Goal: Task Accomplishment & Management: Manage account settings

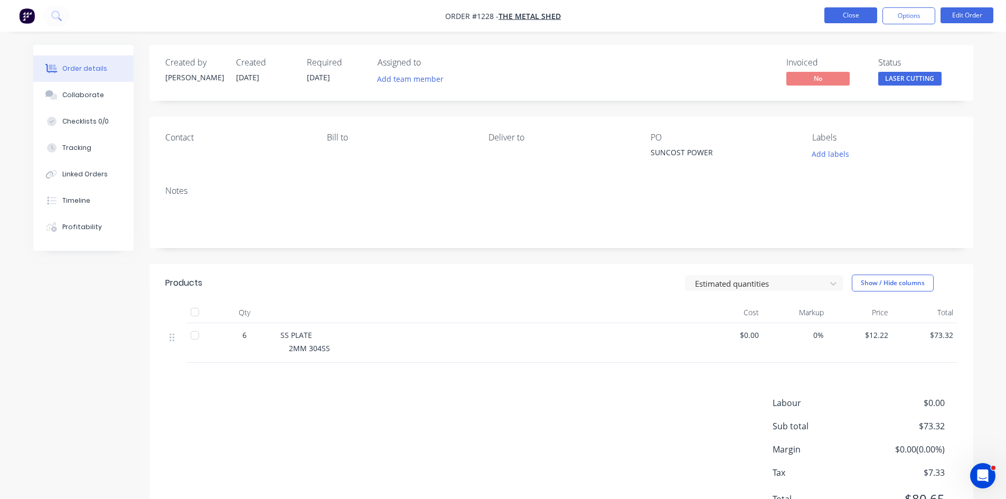
click at [840, 17] on button "Close" at bounding box center [850, 15] width 53 height 16
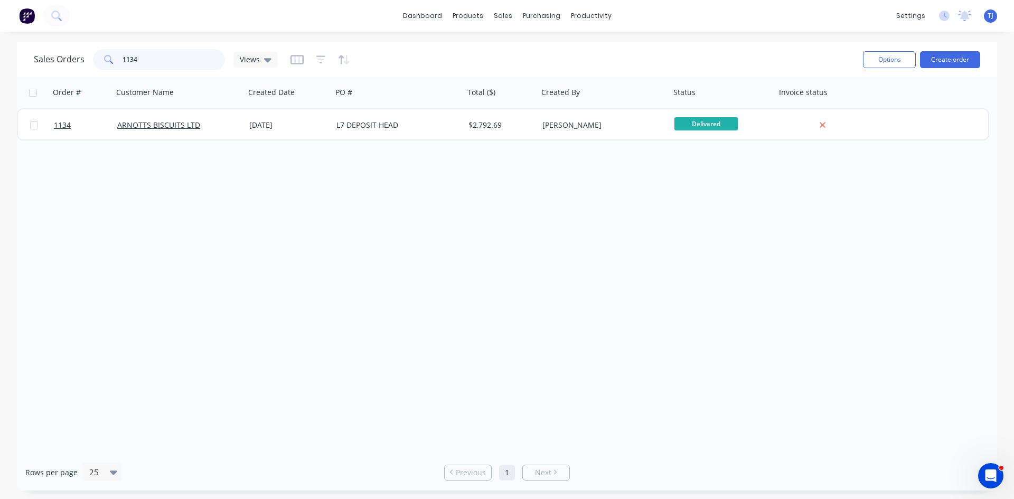
click at [127, 58] on input "1134" at bounding box center [174, 59] width 103 height 21
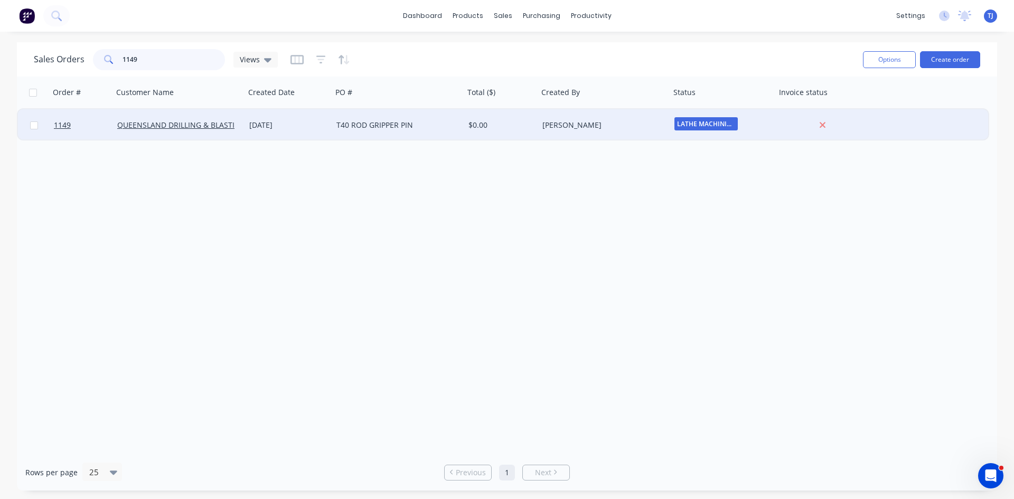
type input "1149"
click at [342, 121] on div "T40 ROD GRIPPER PIN" at bounding box center [394, 125] width 117 height 11
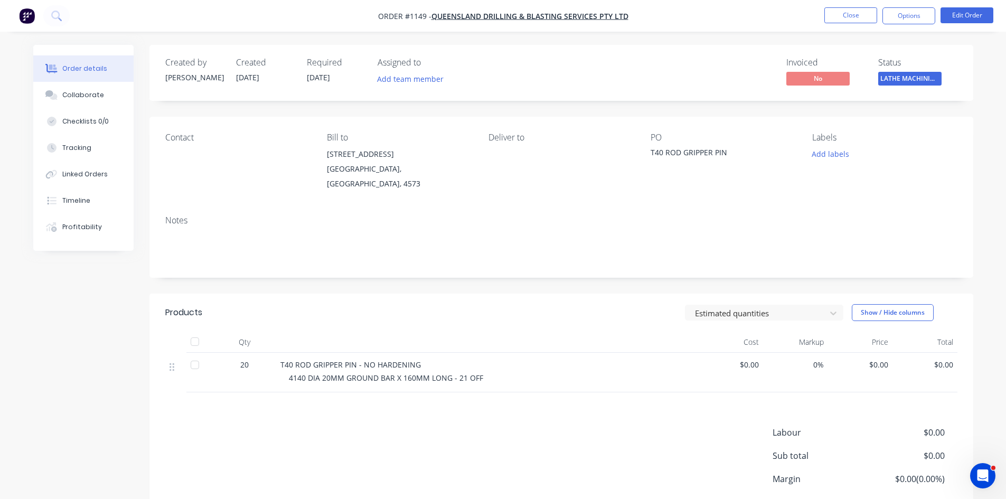
click at [876, 359] on span "$0.00" at bounding box center [860, 364] width 57 height 11
click at [965, 16] on button "Edit Order" at bounding box center [967, 15] width 53 height 16
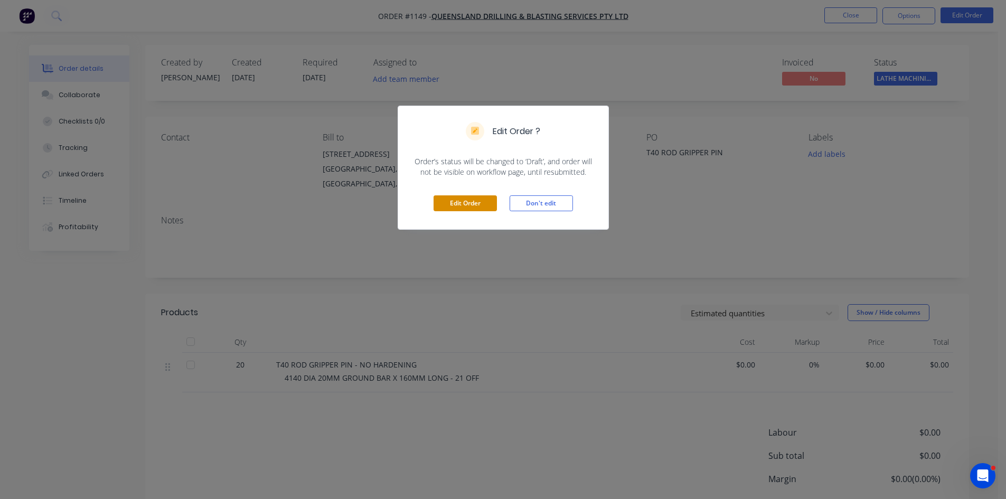
click at [444, 201] on button "Edit Order" at bounding box center [465, 203] width 63 height 16
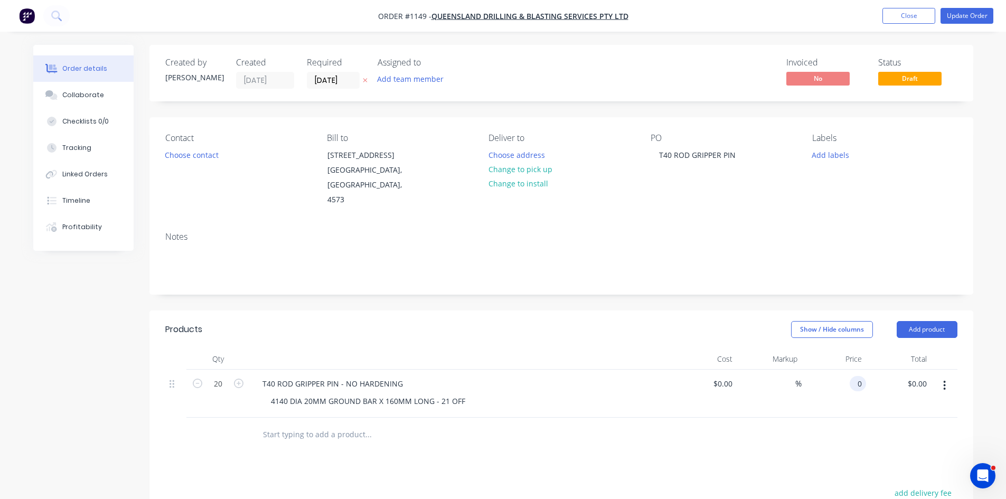
click at [850, 387] on div "0 0" at bounding box center [858, 383] width 16 height 15
type input "$73.53"
type input "$1,470.60"
click at [79, 96] on div "Collaborate" at bounding box center [83, 95] width 42 height 10
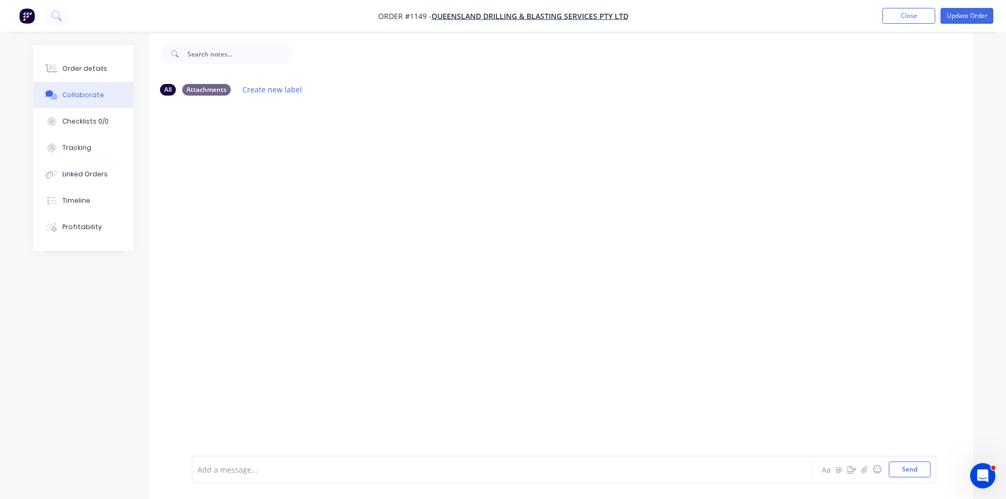
scroll to position [16, 0]
click at [866, 473] on button "button" at bounding box center [864, 469] width 13 height 13
click at [921, 471] on button "Send" at bounding box center [910, 470] width 42 height 16
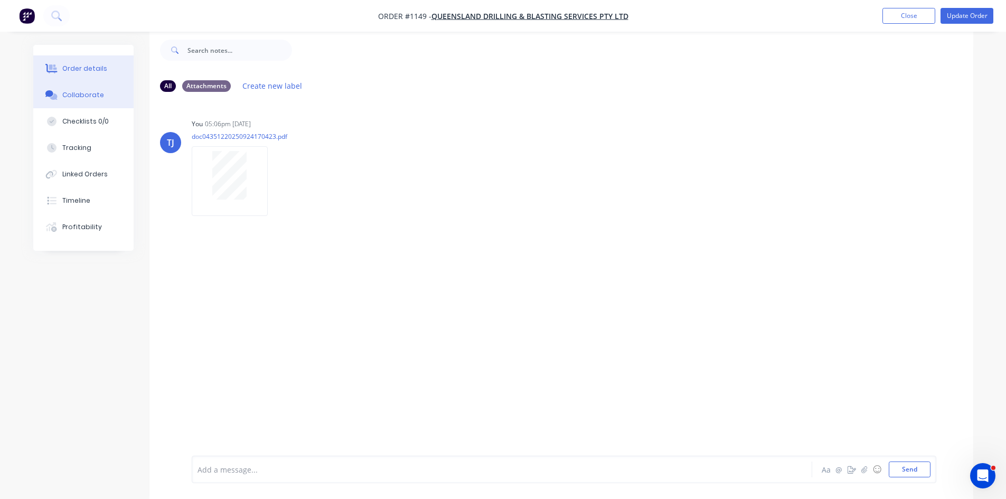
click at [115, 63] on button "Order details" at bounding box center [83, 68] width 100 height 26
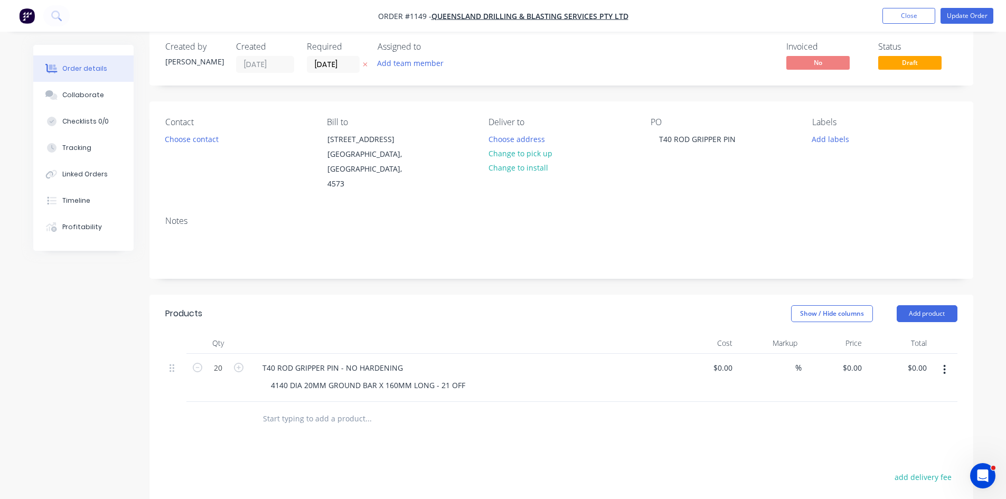
type input "$73.53"
type input "$1,470.60"
